Goal: Task Accomplishment & Management: Manage account settings

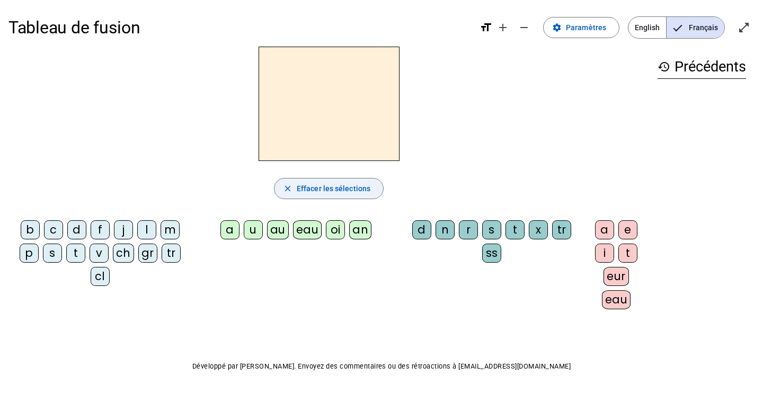
click at [319, 191] on span "Effacer les sélections" at bounding box center [334, 188] width 74 height 13
click at [325, 182] on span "Effacer les sélections" at bounding box center [334, 188] width 74 height 13
click at [567, 27] on span at bounding box center [580, 27] width 75 height 25
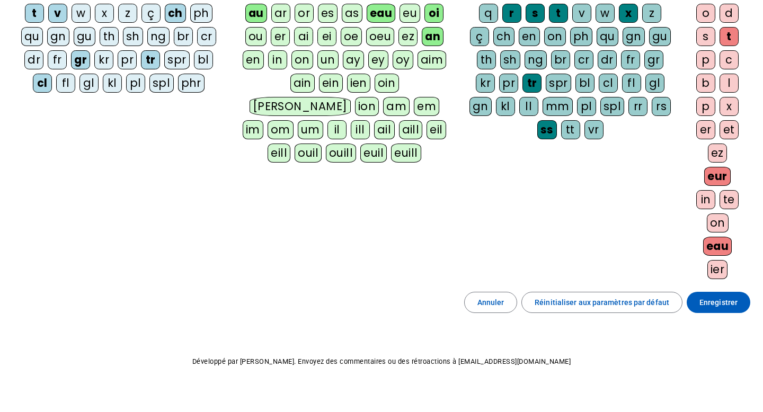
scroll to position [182, 0]
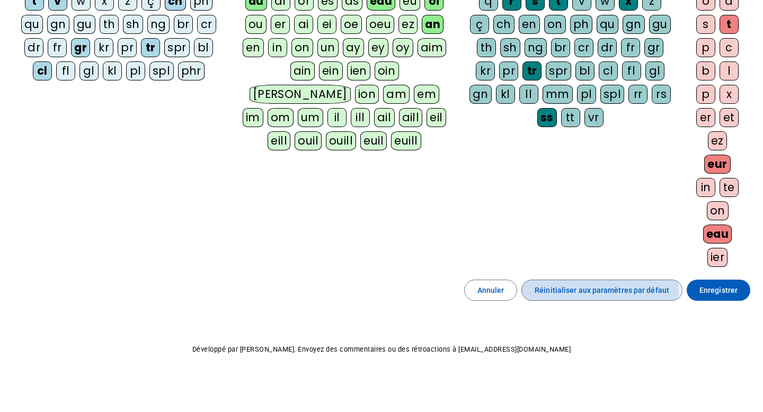
click at [578, 290] on span "Réinitialiser aux paramètres par défaut" at bounding box center [601, 290] width 135 height 13
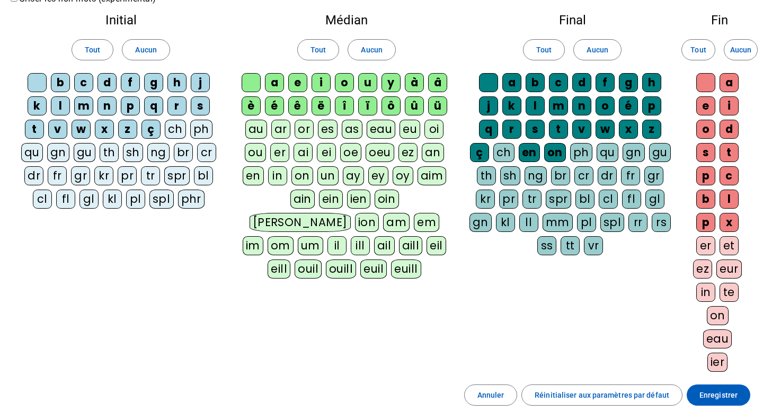
scroll to position [58, 0]
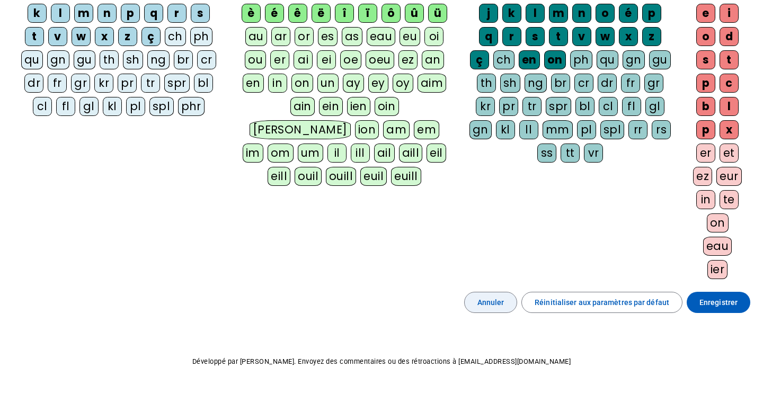
click at [491, 308] on span "Annuler" at bounding box center [490, 302] width 27 height 13
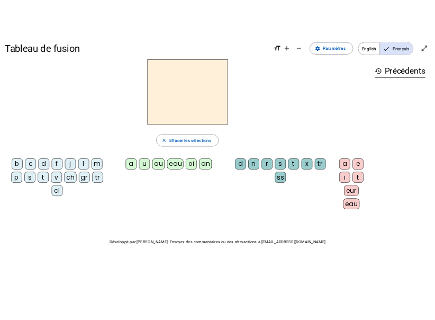
scroll to position [5, 0]
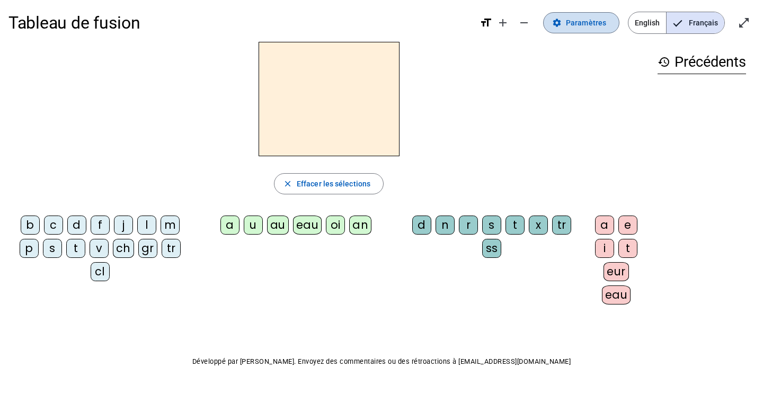
click at [585, 25] on span "Paramètres" at bounding box center [586, 22] width 40 height 13
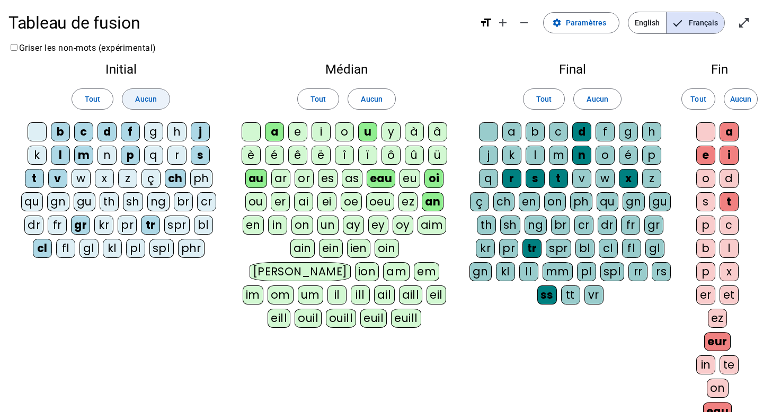
click at [147, 99] on span "Aucun" at bounding box center [145, 99] width 21 height 13
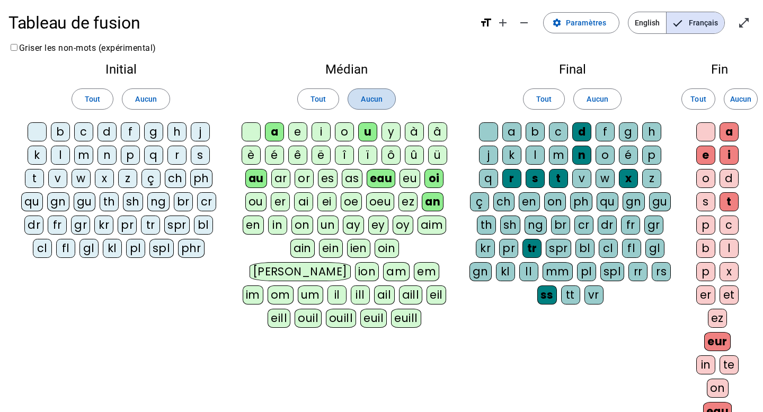
click at [379, 96] on span "Aucun" at bounding box center [371, 99] width 21 height 13
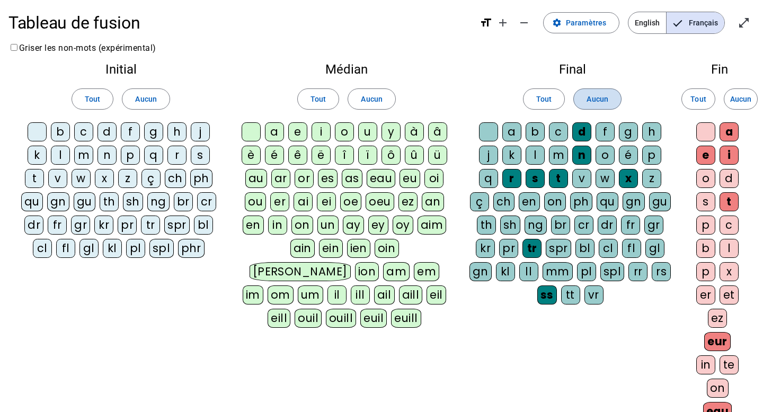
click at [603, 105] on span at bounding box center [597, 98] width 47 height 25
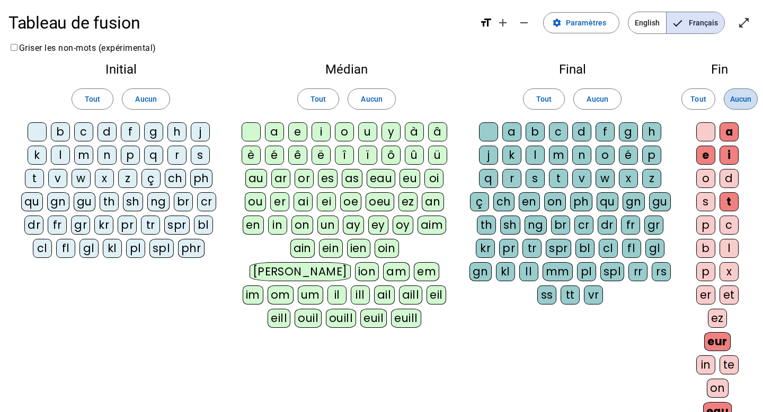
click at [740, 98] on span "Aucun" at bounding box center [740, 99] width 21 height 13
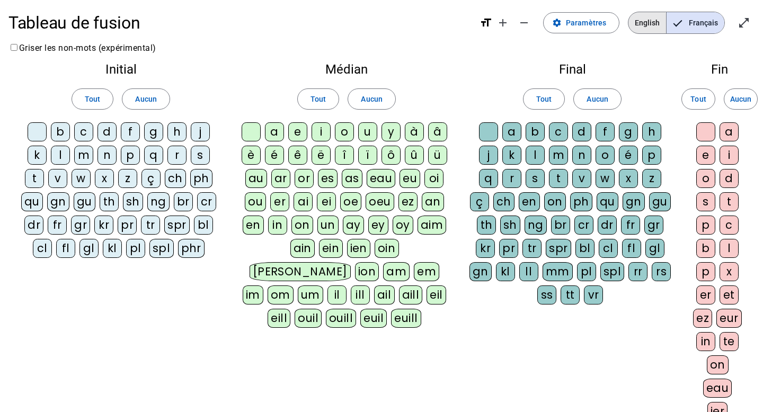
click at [641, 29] on span "English" at bounding box center [647, 22] width 38 height 21
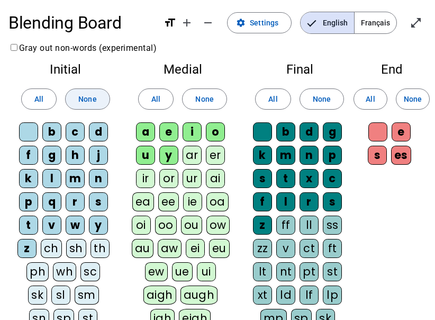
click at [86, 99] on span "None" at bounding box center [87, 99] width 18 height 13
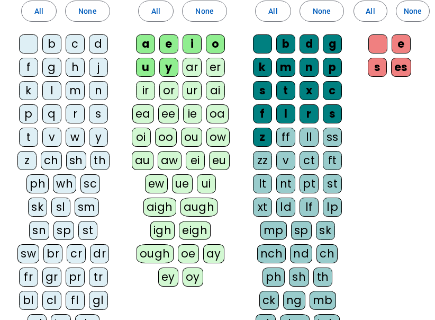
scroll to position [99, 0]
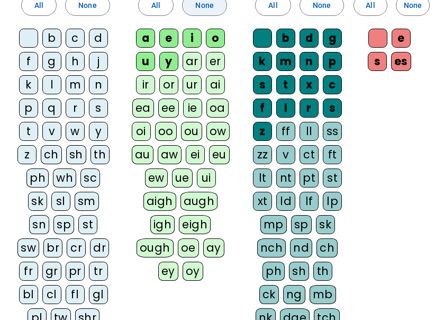
click at [199, 6] on span "None" at bounding box center [204, 5] width 18 height 13
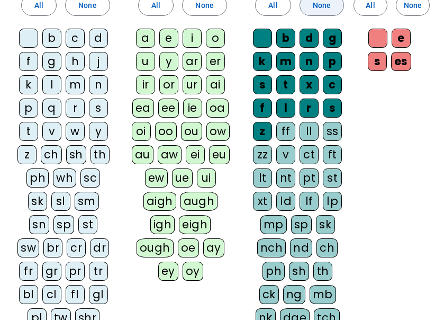
click at [328, 10] on span "None" at bounding box center [322, 5] width 18 height 13
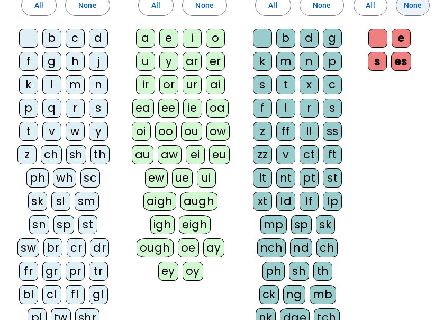
click at [421, 7] on span "None" at bounding box center [413, 5] width 18 height 13
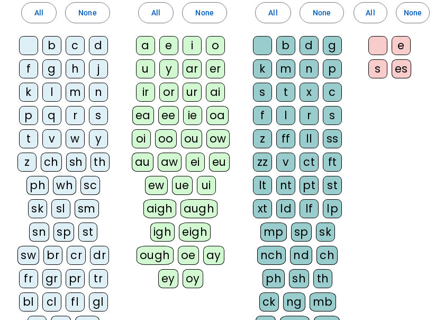
scroll to position [0, 0]
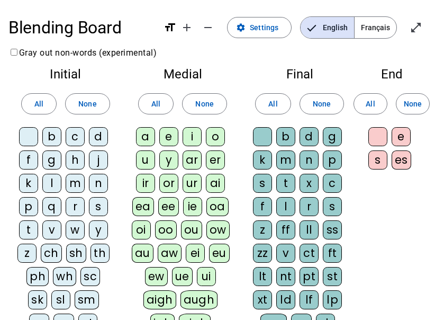
click at [380, 31] on span "Français" at bounding box center [376, 27] width 42 height 21
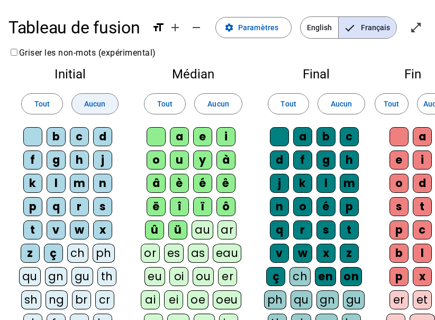
click at [101, 97] on span "Aucun" at bounding box center [94, 103] width 21 height 13
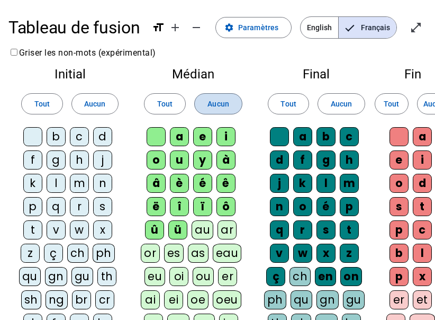
click at [196, 99] on span at bounding box center [218, 103] width 47 height 25
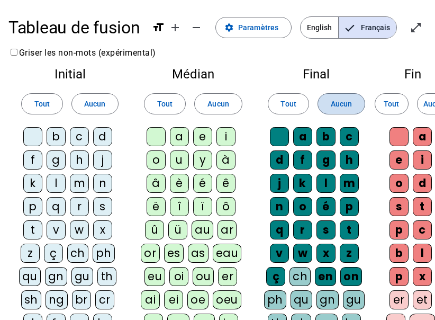
click at [359, 103] on span at bounding box center [341, 103] width 46 height 25
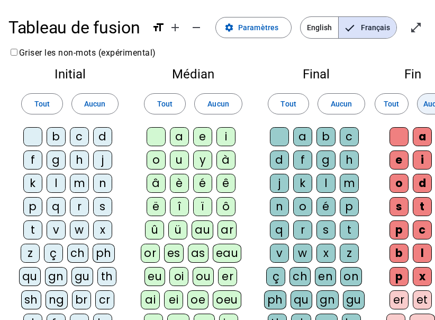
click at [428, 104] on span "Aucun" at bounding box center [434, 103] width 21 height 13
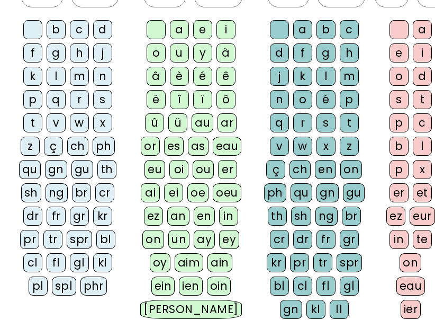
scroll to position [106, 0]
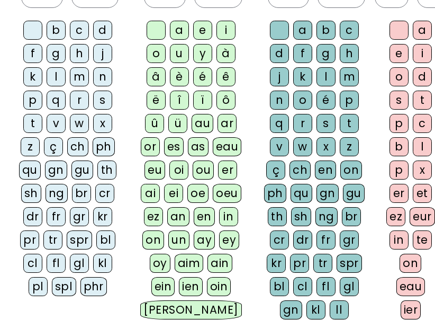
click at [202, 216] on div "en" at bounding box center [204, 216] width 21 height 19
click at [298, 53] on div "f" at bounding box center [302, 53] width 19 height 19
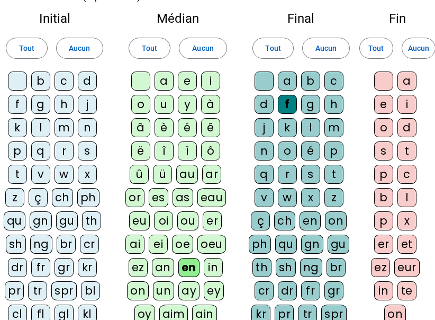
scroll to position [45, 15]
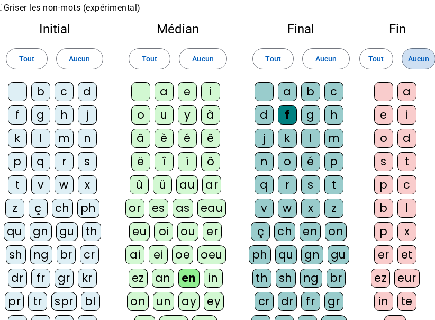
click at [423, 61] on span "Aucun" at bounding box center [418, 58] width 21 height 13
click at [316, 61] on span "Aucun" at bounding box center [326, 58] width 21 height 13
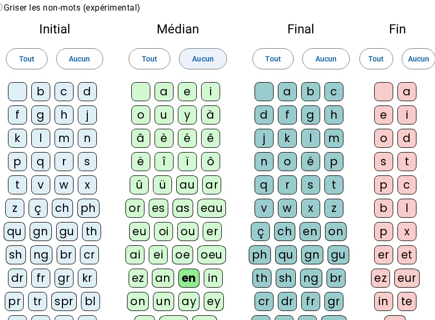
click at [205, 60] on span "Aucun" at bounding box center [202, 58] width 21 height 13
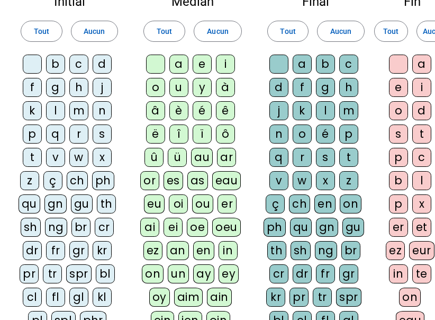
scroll to position [73, 1]
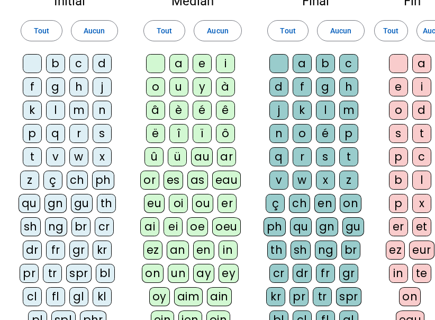
click at [58, 152] on div "v" at bounding box center [55, 156] width 19 height 19
click at [204, 249] on div "en" at bounding box center [203, 249] width 21 height 19
click at [347, 156] on div "t" at bounding box center [348, 156] width 19 height 19
click at [102, 66] on div "d" at bounding box center [102, 63] width 19 height 19
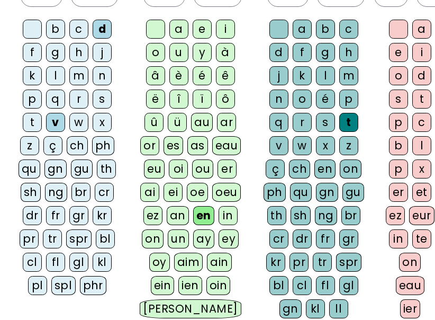
scroll to position [99, 1]
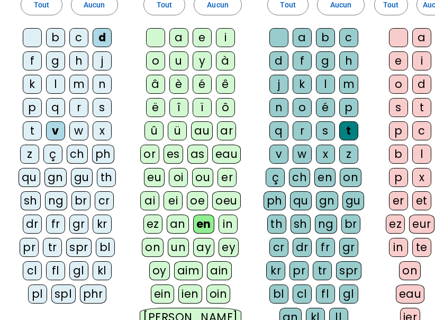
click at [228, 131] on div "ar" at bounding box center [226, 130] width 19 height 19
click at [321, 65] on div "g" at bounding box center [325, 60] width 19 height 19
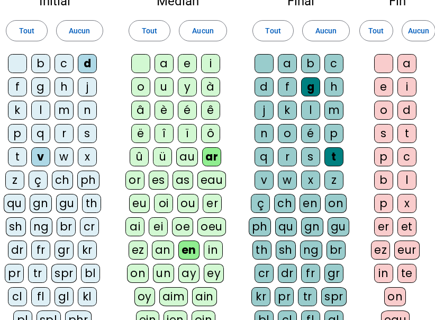
scroll to position [73, 14]
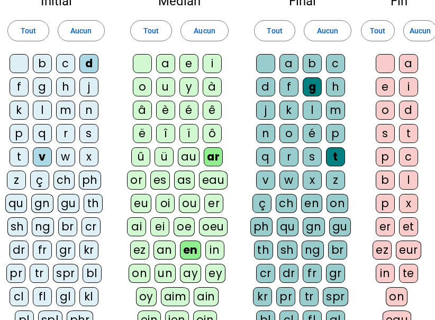
click at [60, 70] on div "c" at bounding box center [65, 63] width 19 height 19
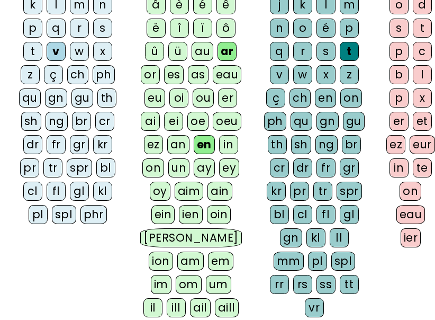
scroll to position [148, 0]
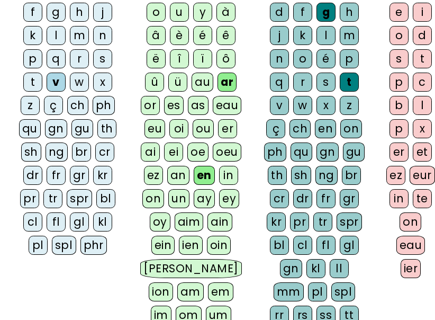
click at [77, 174] on div "gr" at bounding box center [79, 175] width 19 height 19
click at [173, 172] on div "an" at bounding box center [178, 175] width 22 height 19
click at [276, 10] on div "d" at bounding box center [279, 12] width 19 height 19
click at [103, 201] on div "bl" at bounding box center [105, 198] width 19 height 19
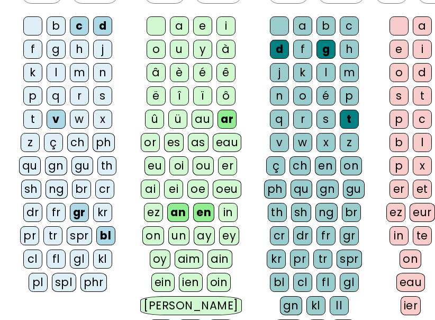
scroll to position [111, 0]
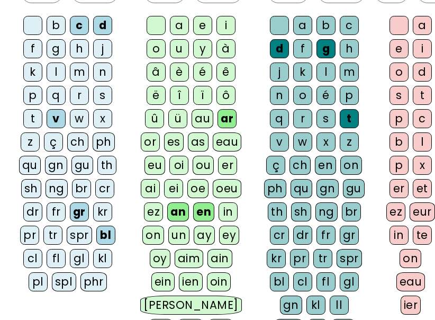
click at [347, 21] on div "c" at bounding box center [349, 25] width 19 height 19
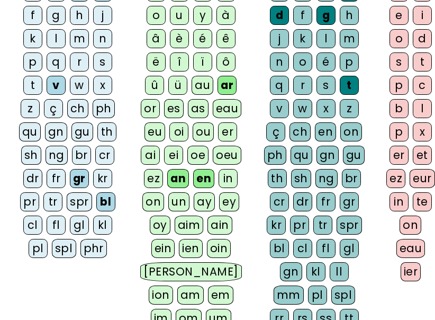
scroll to position [139, 0]
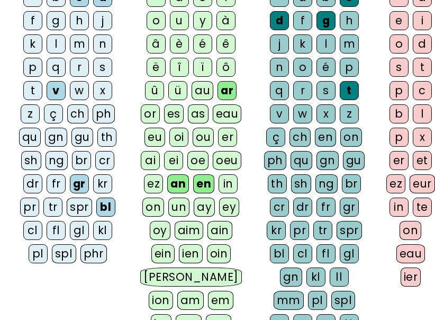
click at [155, 207] on div "on" at bounding box center [153, 207] width 22 height 19
click at [154, 209] on div "on" at bounding box center [153, 207] width 22 height 19
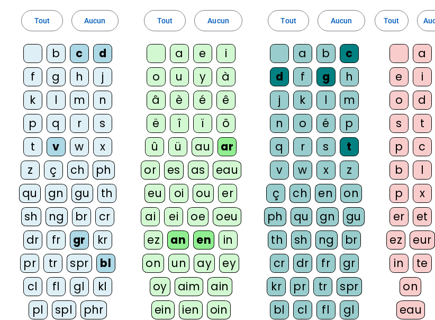
scroll to position [84, 0]
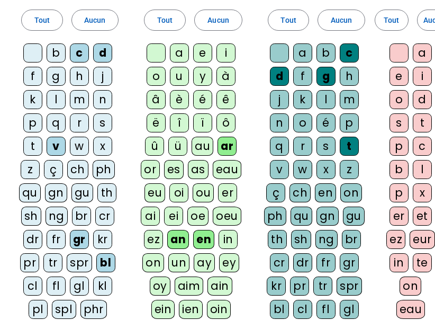
click at [324, 146] on div "s" at bounding box center [326, 146] width 19 height 19
click at [95, 123] on div "s" at bounding box center [102, 122] width 19 height 19
click at [49, 105] on div "l" at bounding box center [56, 99] width 19 height 19
click at [84, 103] on div "m" at bounding box center [79, 99] width 19 height 19
click at [395, 75] on div "e" at bounding box center [399, 76] width 19 height 19
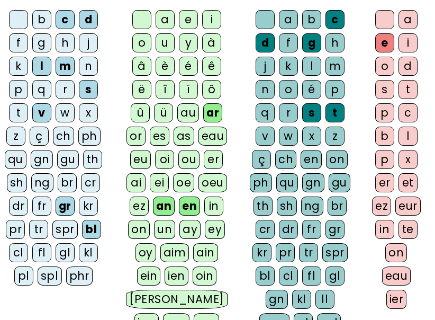
scroll to position [115, 14]
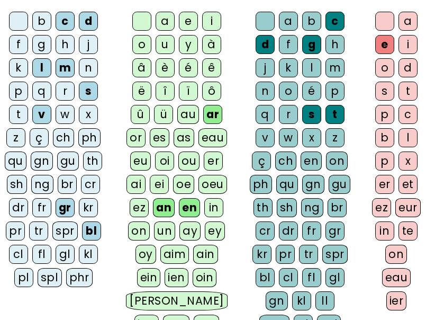
click at [15, 114] on div "t" at bounding box center [18, 114] width 19 height 19
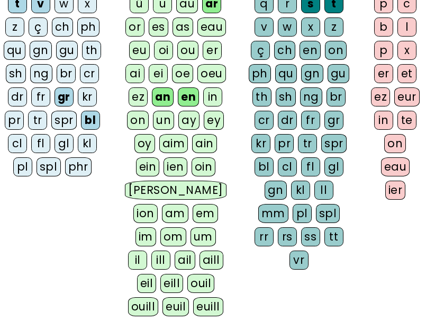
scroll to position [232, 15]
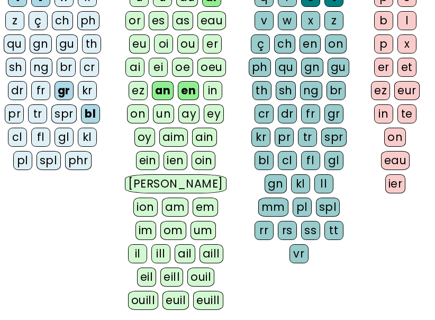
click at [193, 206] on div "em" at bounding box center [205, 207] width 25 height 19
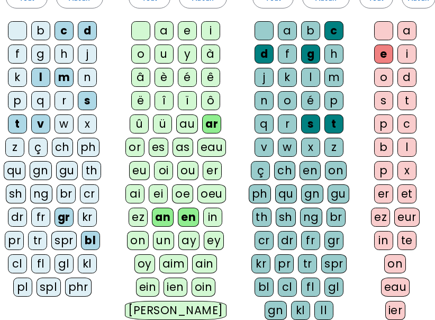
scroll to position [106, 15]
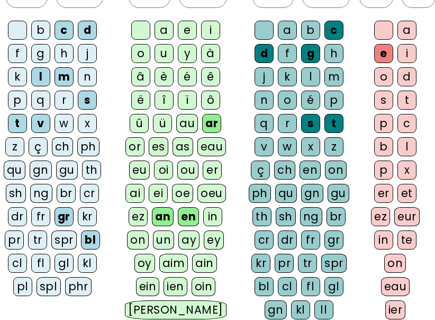
click at [335, 95] on div "p" at bounding box center [334, 100] width 19 height 19
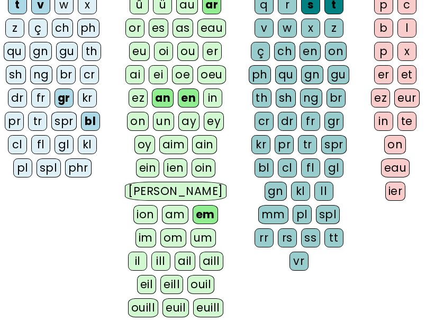
scroll to position [368, 15]
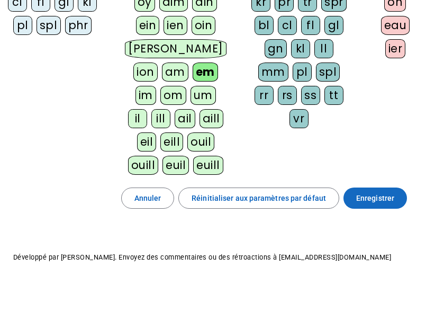
click at [380, 199] on span "Enregistrer" at bounding box center [375, 198] width 38 height 13
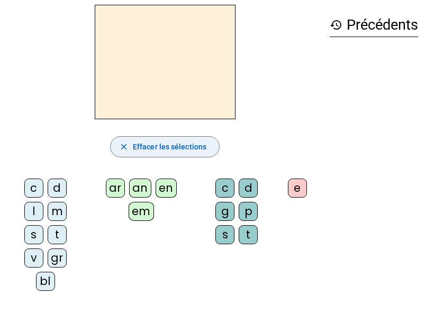
scroll to position [41, 0]
